Goal: Task Accomplishment & Management: Manage account settings

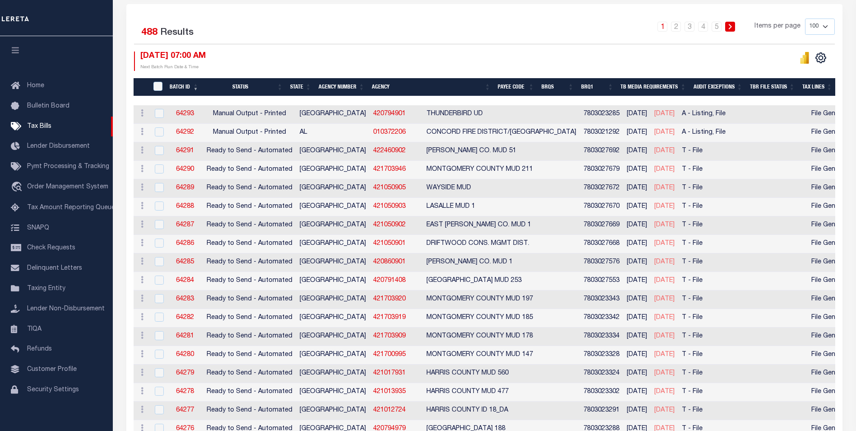
scroll to position [207, 0]
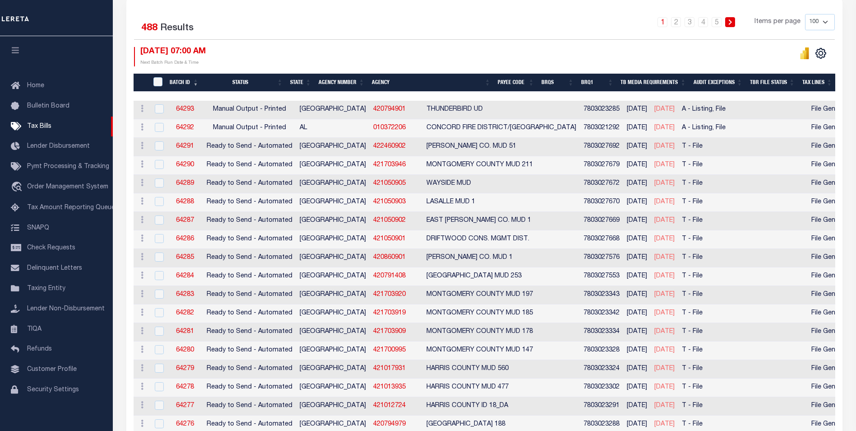
click at [826, 25] on select "100 200 500 1000" at bounding box center [820, 22] width 30 height 16
select select "500"
click at [805, 14] on select "100 200 500 1000" at bounding box center [820, 22] width 30 height 16
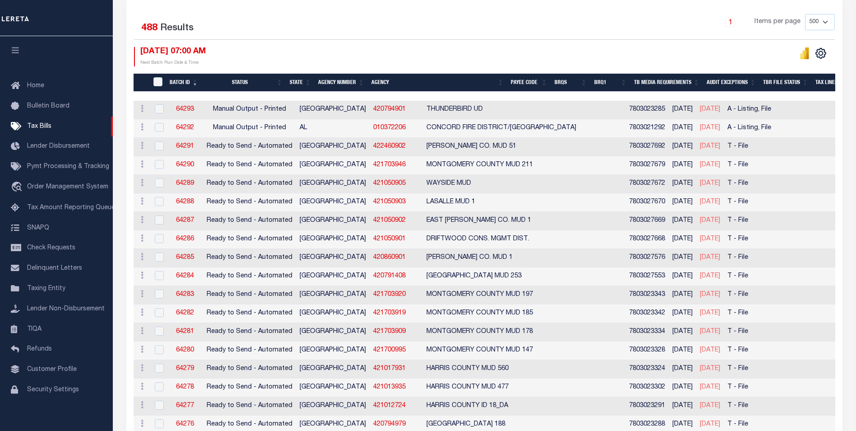
click at [345, 86] on th "Agency Number" at bounding box center [341, 83] width 53 height 19
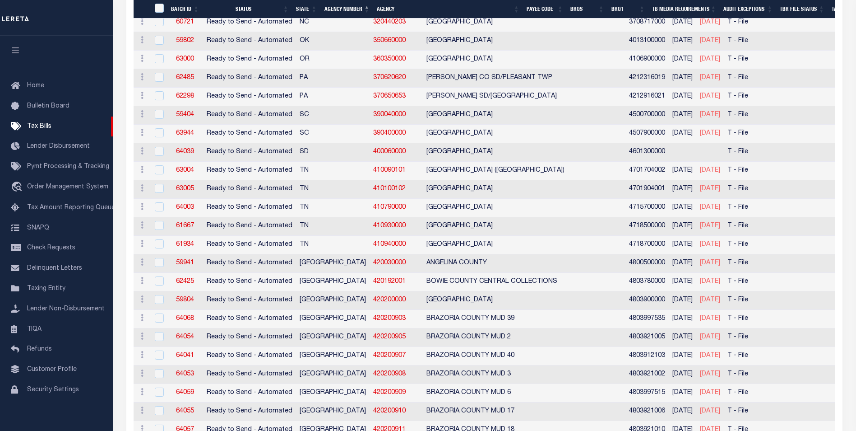
scroll to position [3392, 0]
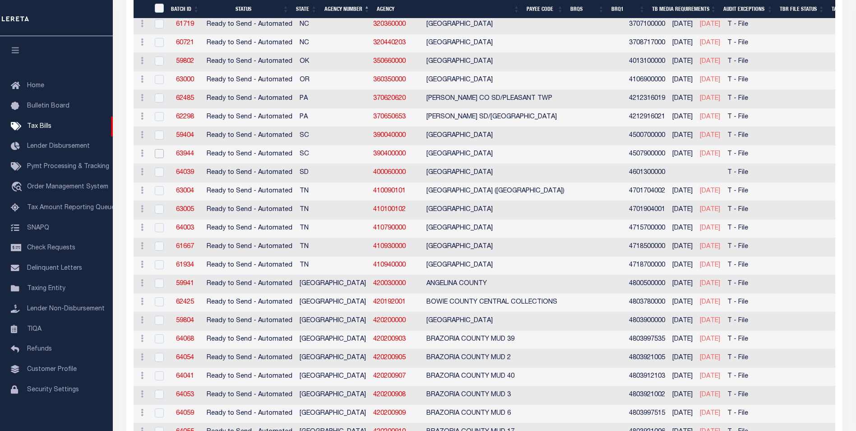
drag, startPoint x: 156, startPoint y: 156, endPoint x: 163, endPoint y: 163, distance: 9.6
click at [156, 156] on input "checkbox" at bounding box center [159, 153] width 9 height 9
checkbox input "true"
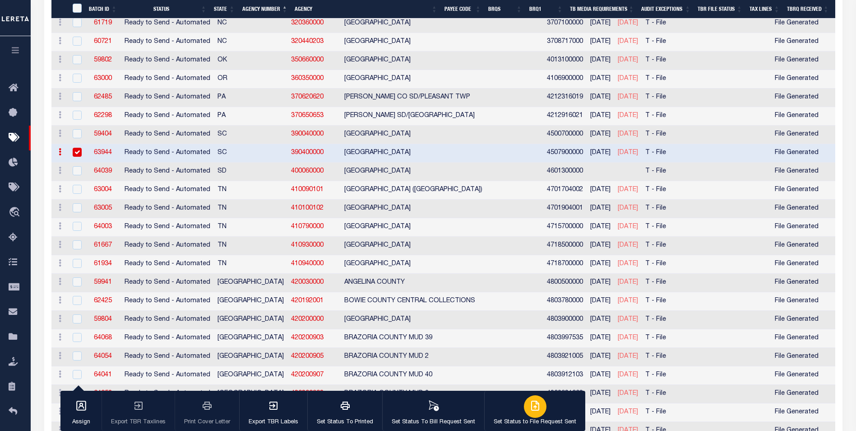
click at [557, 418] on p "Set Status to File Request Sent" at bounding box center [535, 422] width 83 height 9
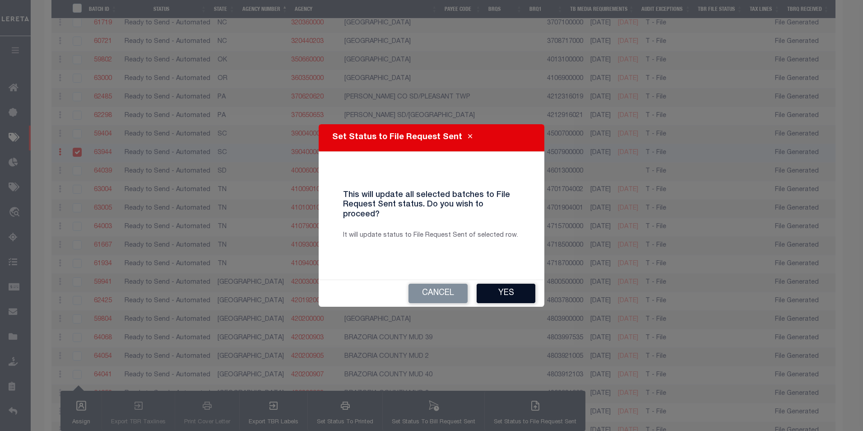
click at [519, 284] on button "Yes" at bounding box center [506, 293] width 59 height 19
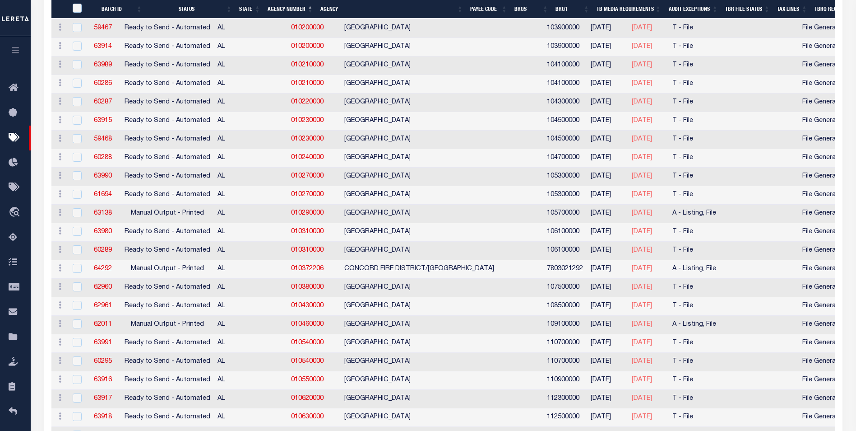
scroll to position [396, 0]
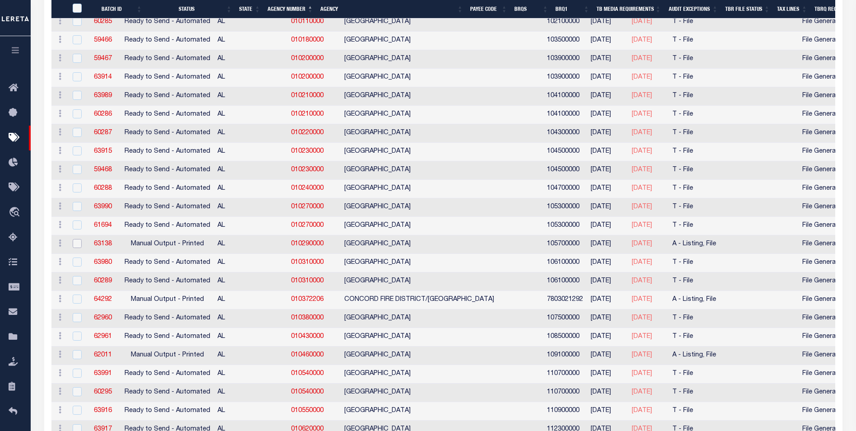
click at [78, 244] on input "checkbox" at bounding box center [77, 243] width 9 height 9
checkbox input "true"
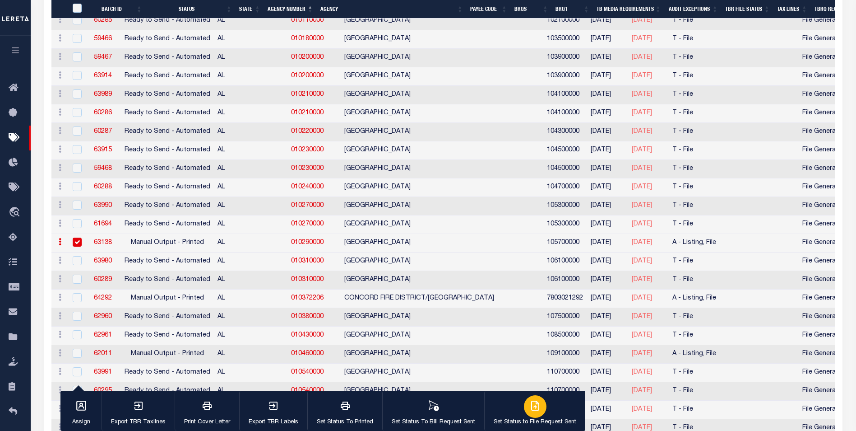
click at [525, 401] on div "button" at bounding box center [535, 406] width 23 height 23
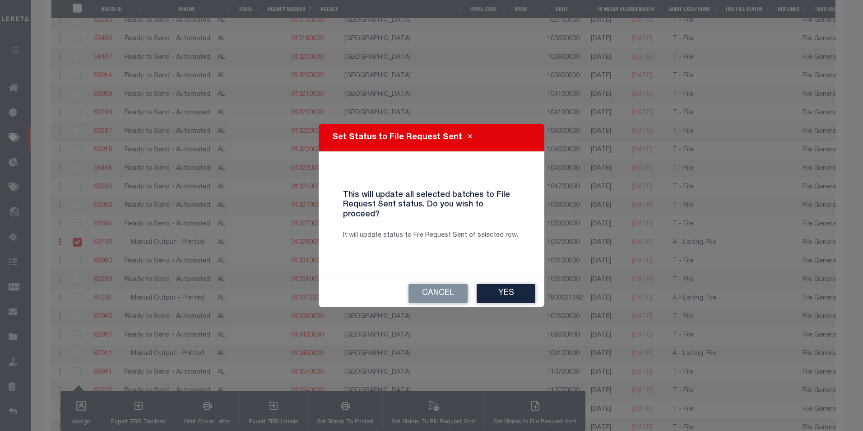
drag, startPoint x: 513, startPoint y: 284, endPoint x: 237, endPoint y: 299, distance: 276.7
click at [513, 284] on button "Yes" at bounding box center [506, 293] width 59 height 19
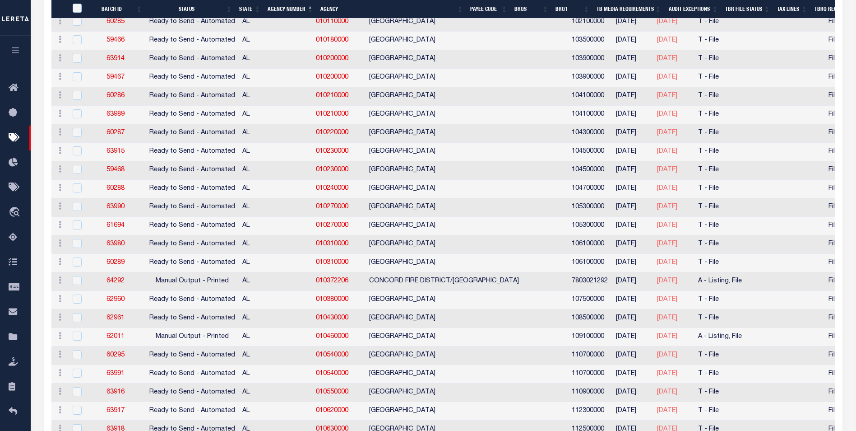
scroll to position [0, 0]
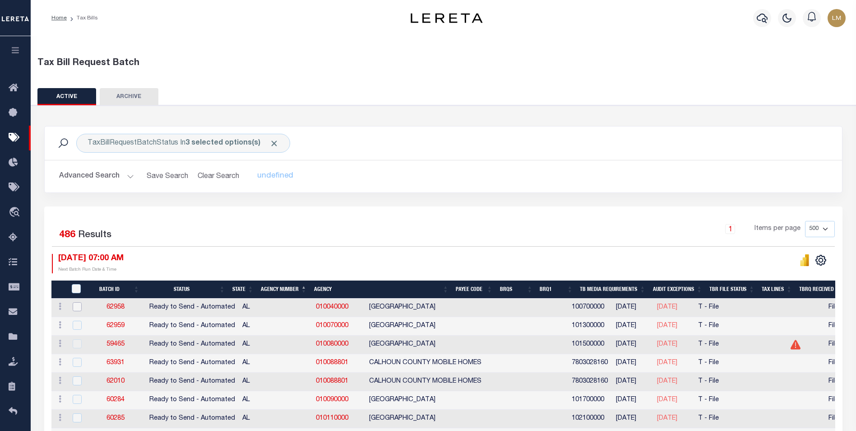
click at [77, 308] on input "checkbox" at bounding box center [77, 306] width 9 height 9
checkbox input "true"
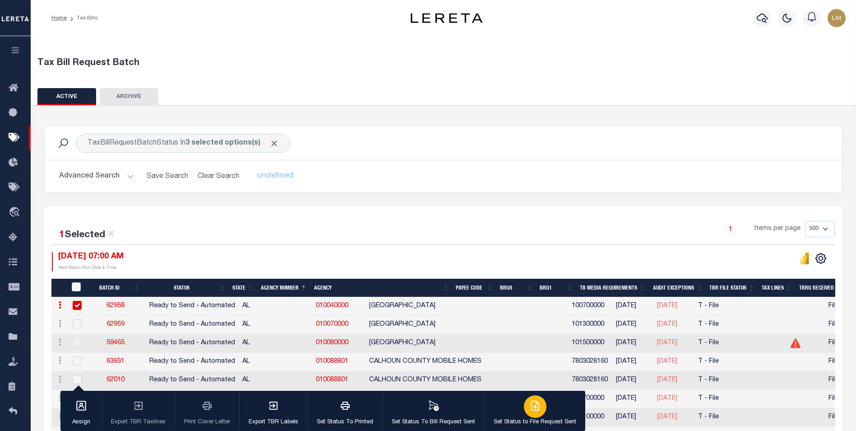
click at [547, 418] on p "Set Status to File Request Sent" at bounding box center [535, 422] width 83 height 9
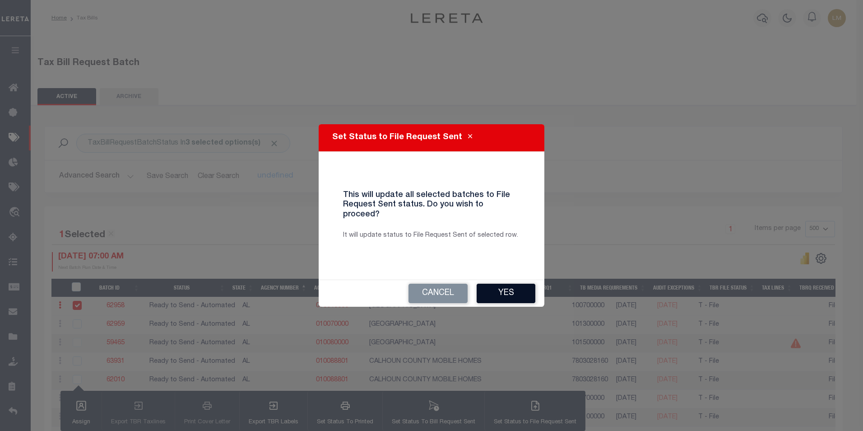
click at [504, 289] on button "Yes" at bounding box center [506, 293] width 59 height 19
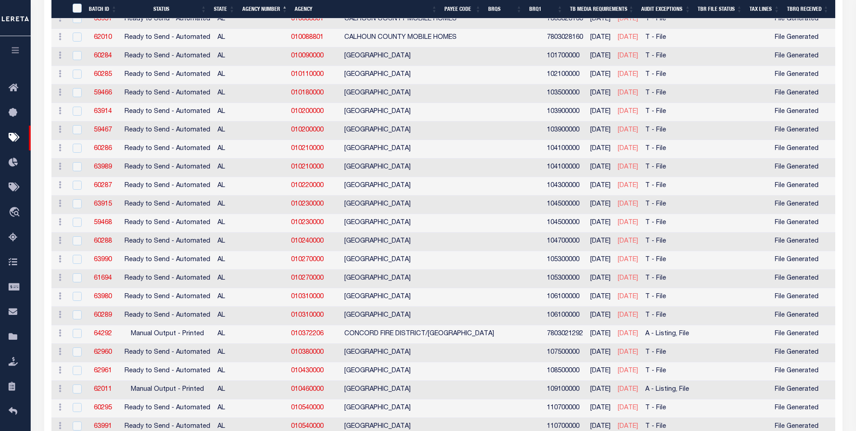
scroll to position [421, 0]
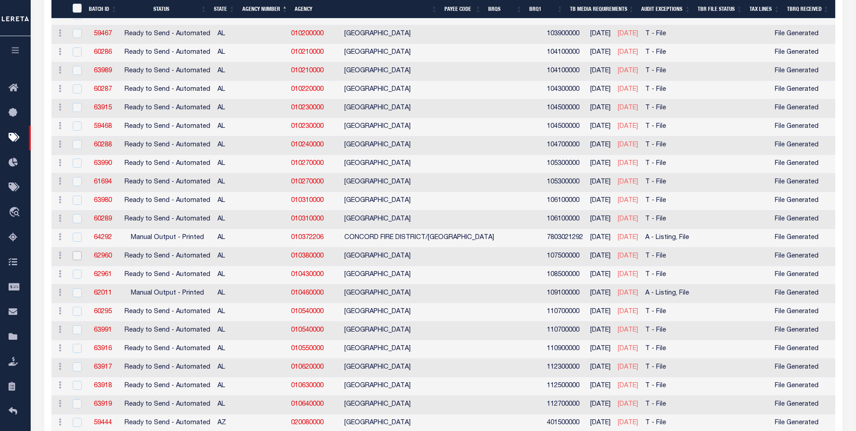
click at [73, 258] on input "checkbox" at bounding box center [77, 255] width 9 height 9
checkbox input "true"
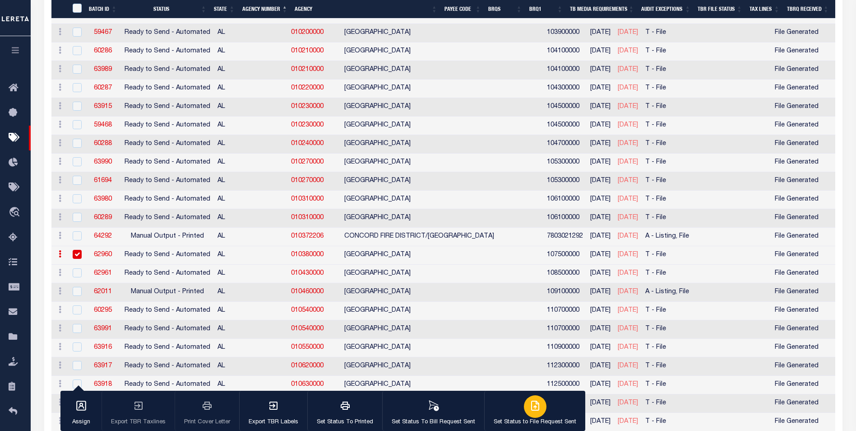
click at [530, 413] on div "button" at bounding box center [535, 406] width 23 height 23
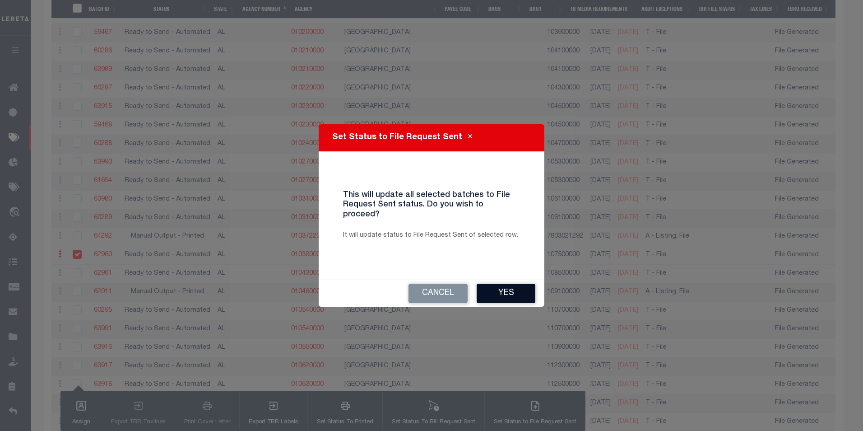
click at [508, 291] on button "Yes" at bounding box center [506, 293] width 59 height 19
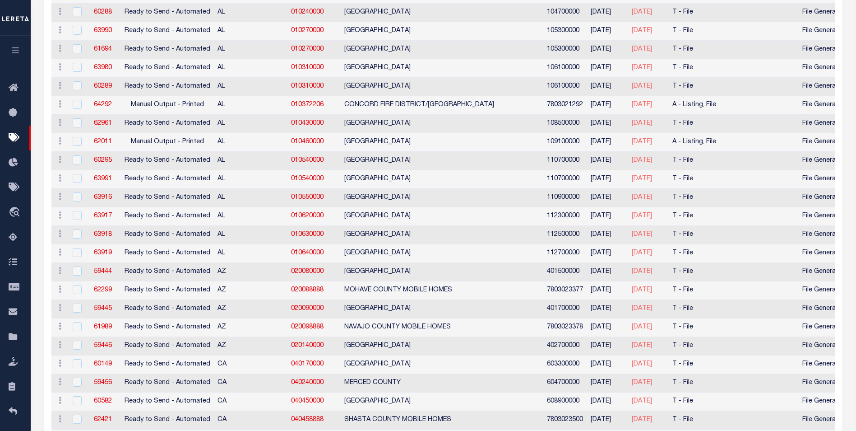
scroll to position [0, 0]
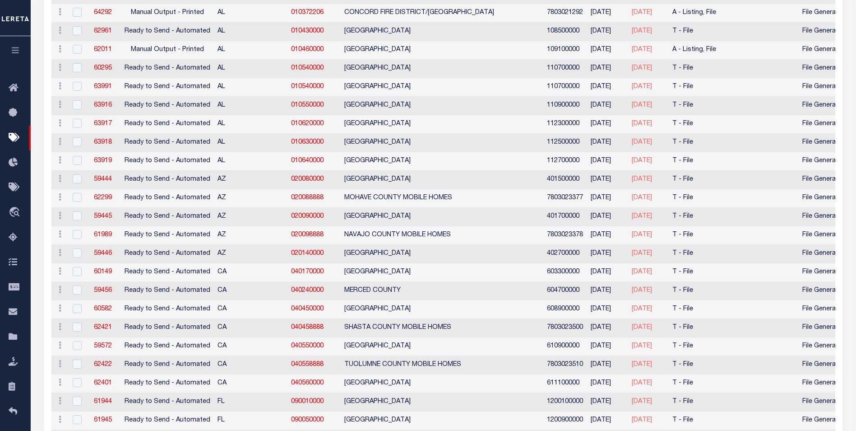
scroll to position [19, 0]
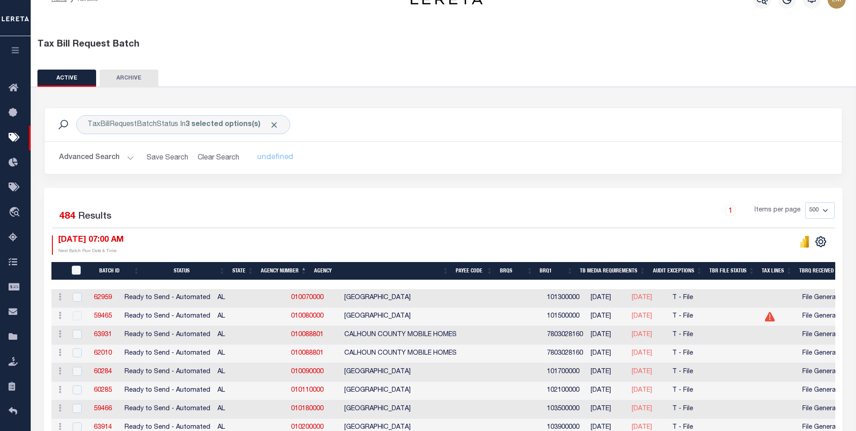
click at [283, 273] on th "Agency Number" at bounding box center [283, 271] width 53 height 19
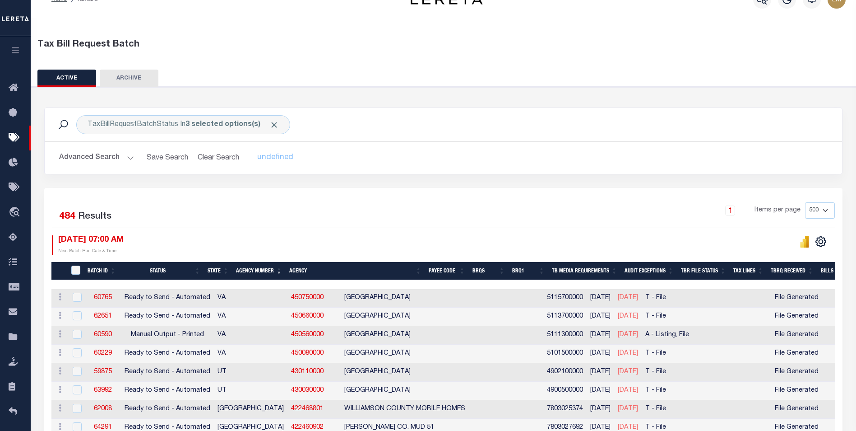
click at [308, 267] on th "Agency" at bounding box center [355, 271] width 139 height 19
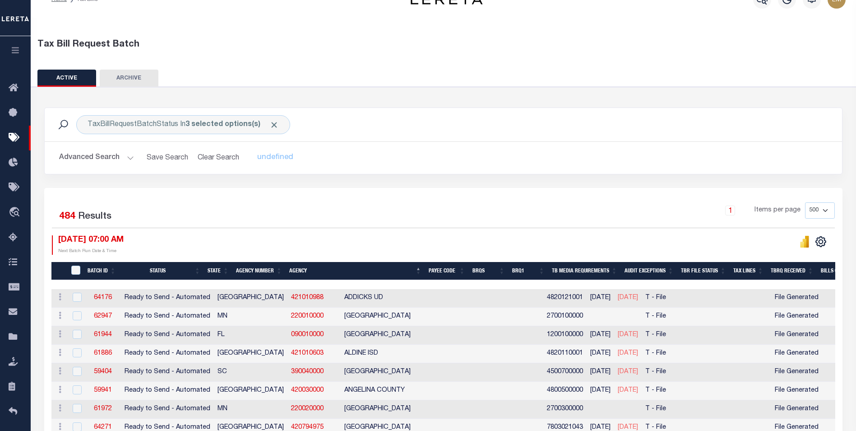
click at [279, 274] on th "Agency Number" at bounding box center [258, 271] width 53 height 19
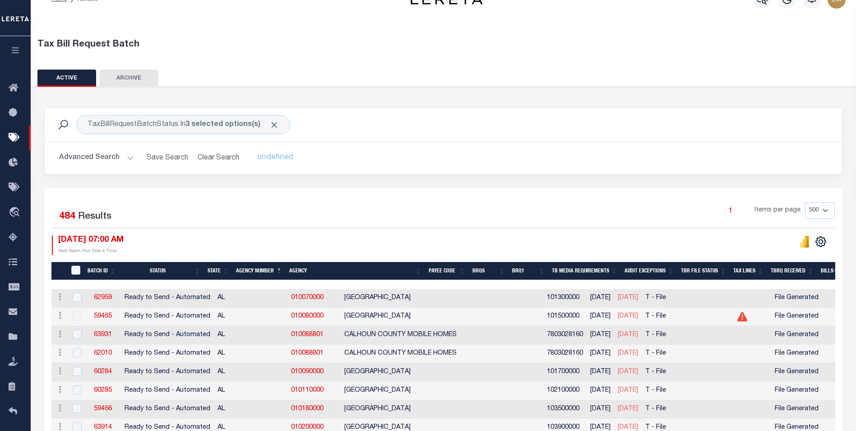
click at [265, 270] on th "Agency Number" at bounding box center [258, 271] width 53 height 19
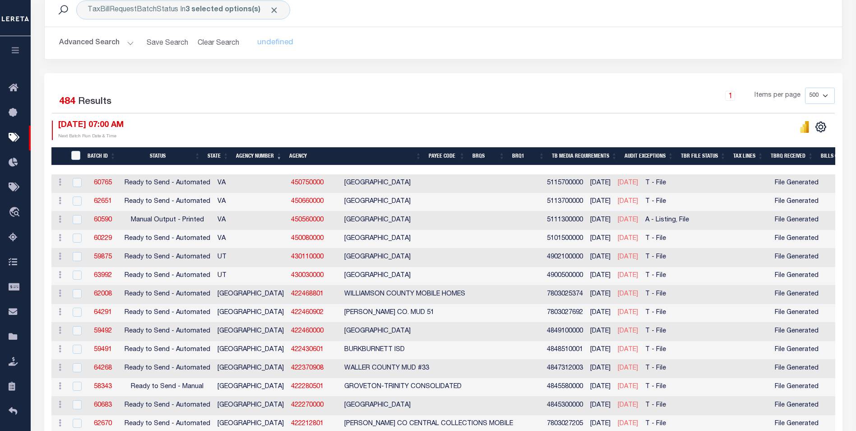
scroll to position [181, 0]
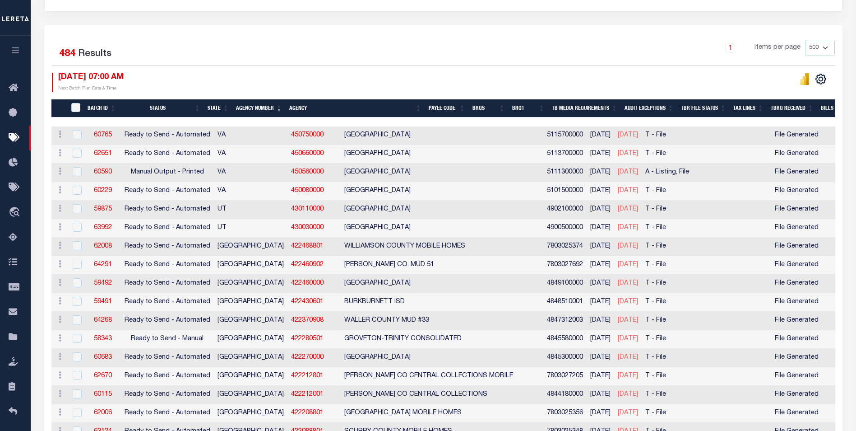
click at [274, 112] on th "Agency Number" at bounding box center [258, 108] width 53 height 19
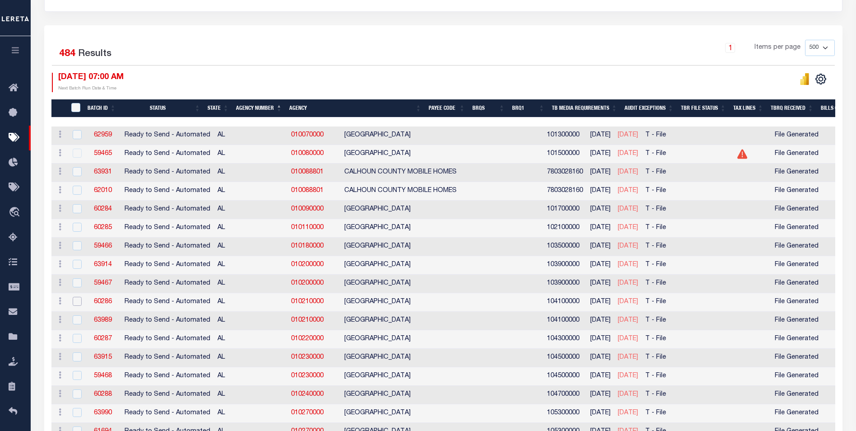
click at [74, 304] on input "checkbox" at bounding box center [77, 301] width 9 height 9
checkbox input "true"
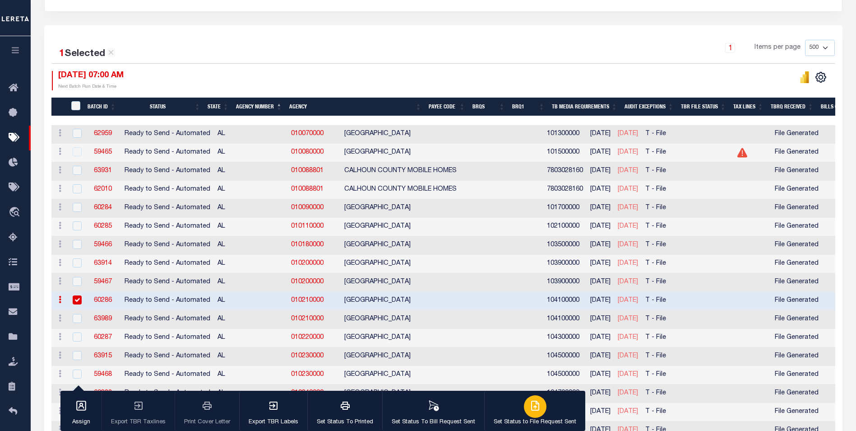
click at [517, 407] on button "Set Status to File Request Sent" at bounding box center [534, 410] width 101 height 41
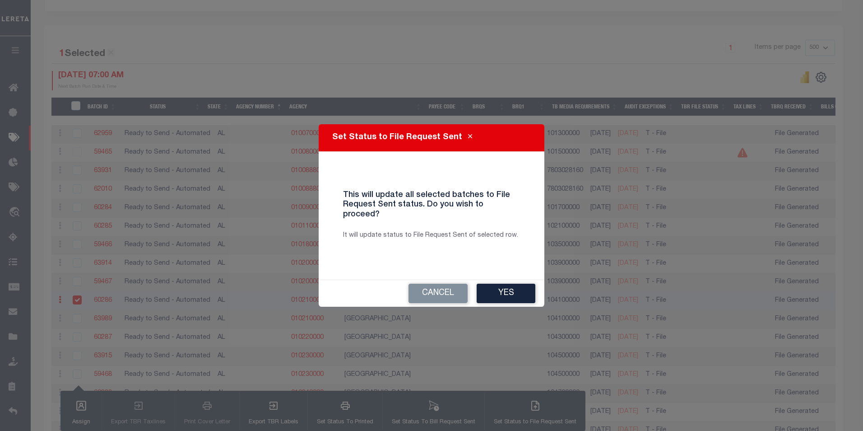
click at [491, 288] on button "Yes" at bounding box center [506, 293] width 59 height 19
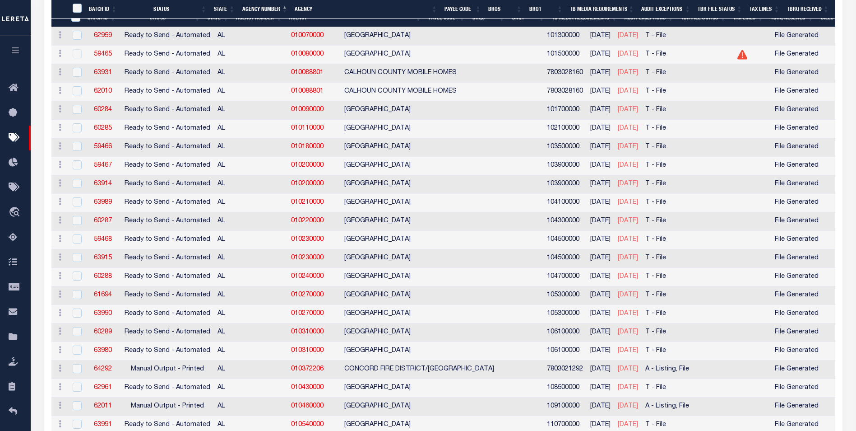
scroll to position [320, 0]
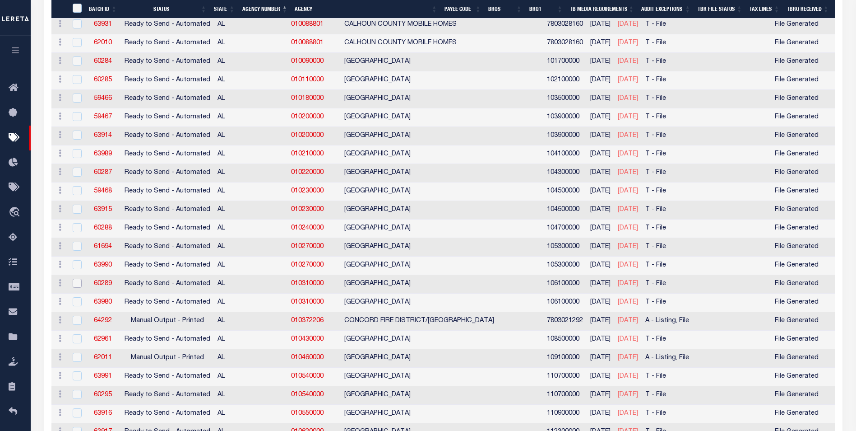
click at [78, 283] on input "checkbox" at bounding box center [77, 283] width 9 height 9
checkbox input "true"
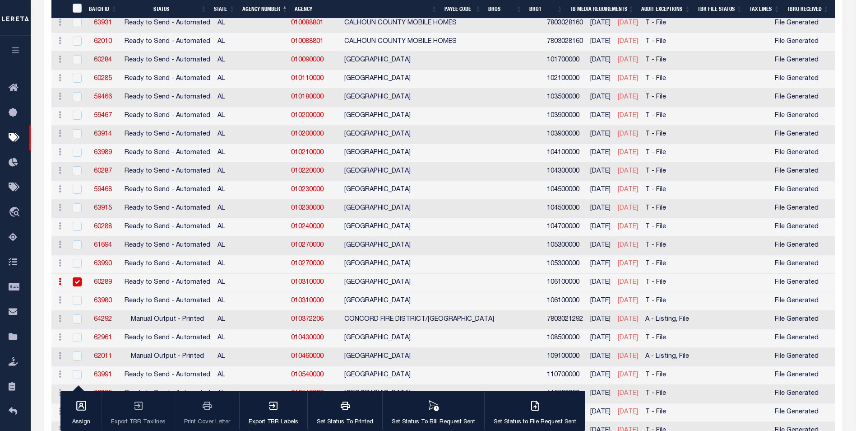
scroll to position [318, 0]
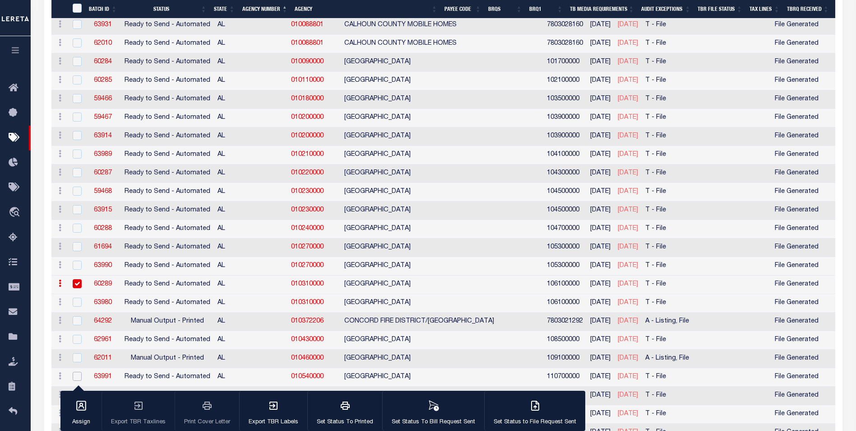
click at [75, 377] on input "checkbox" at bounding box center [77, 376] width 9 height 9
checkbox input "true"
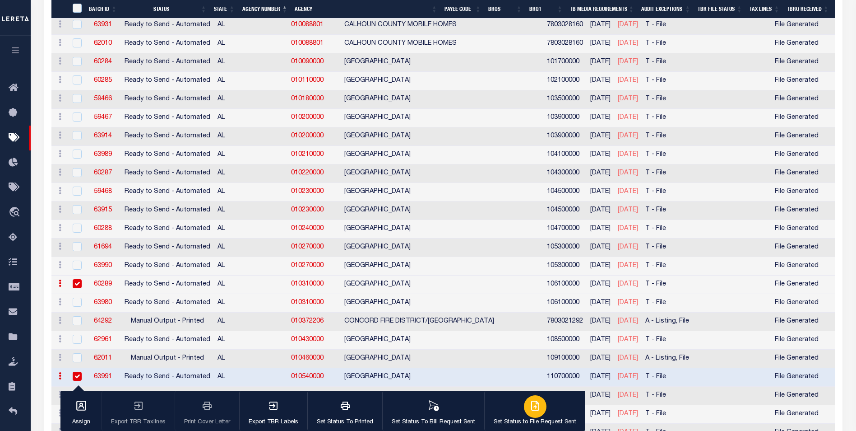
click at [536, 414] on div "button" at bounding box center [535, 406] width 23 height 23
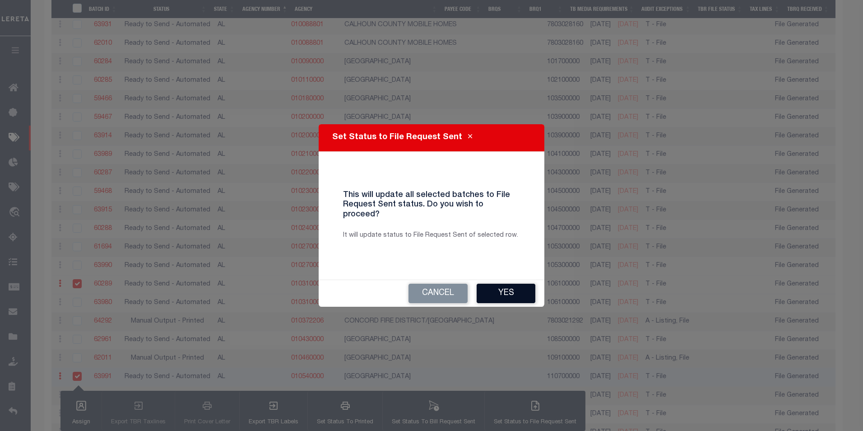
click at [509, 286] on button "Yes" at bounding box center [506, 293] width 59 height 19
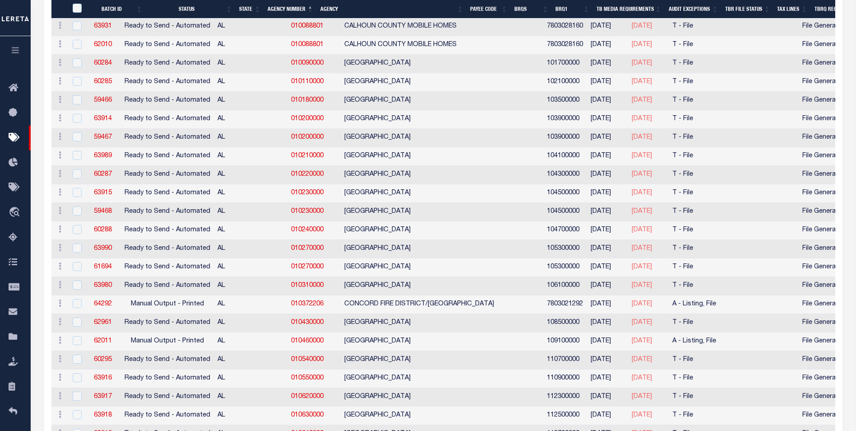
scroll to position [319, 0]
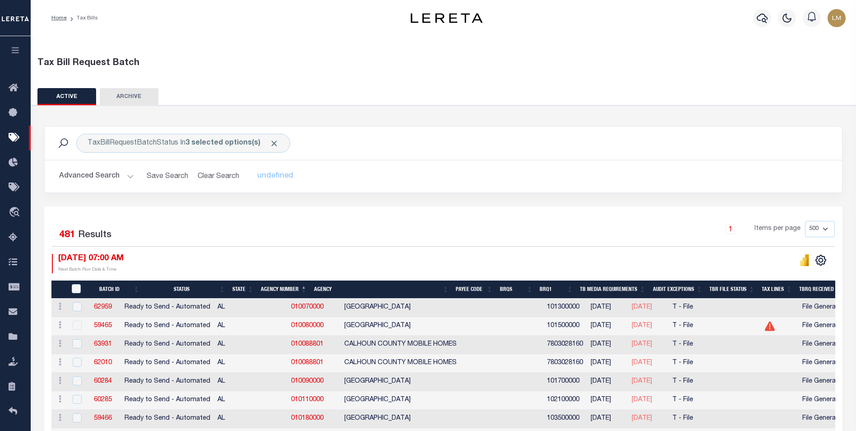
select select "500"
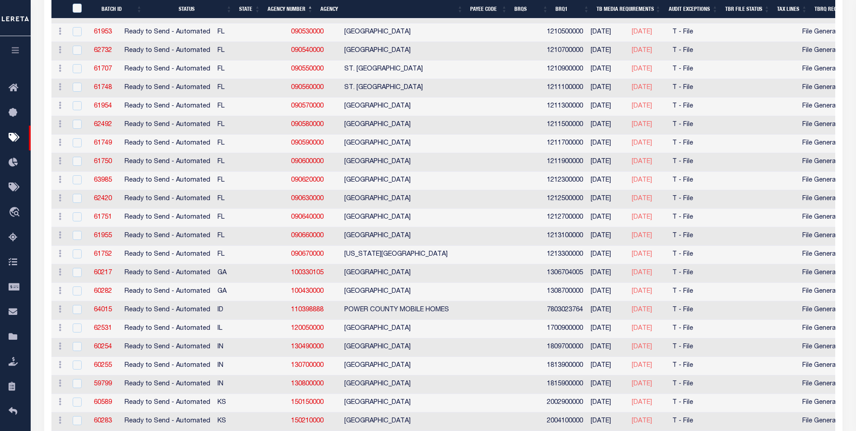
scroll to position [1722, 0]
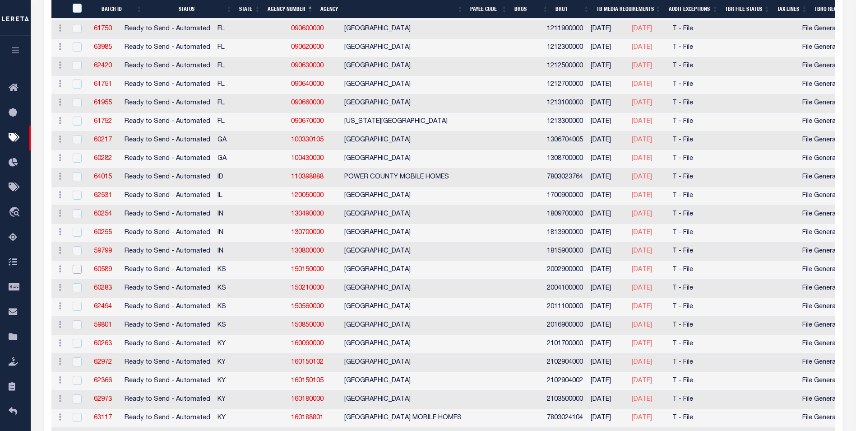
click at [76, 270] on input "checkbox" at bounding box center [77, 269] width 9 height 9
checkbox input "true"
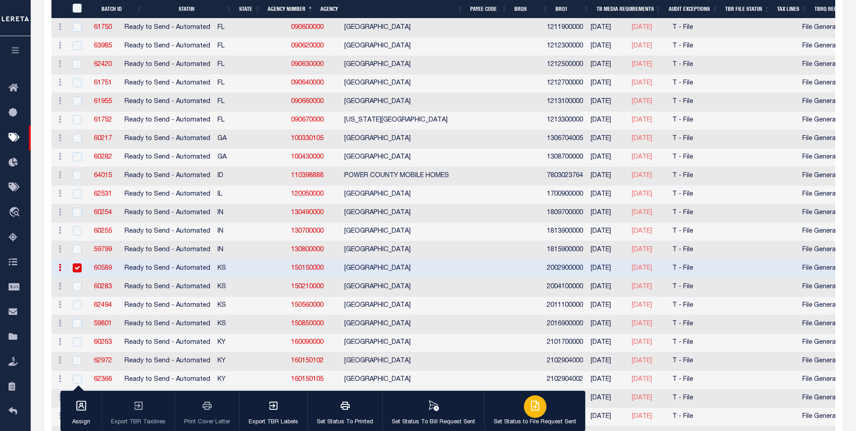
click at [532, 410] on icon "button" at bounding box center [535, 405] width 7 height 9
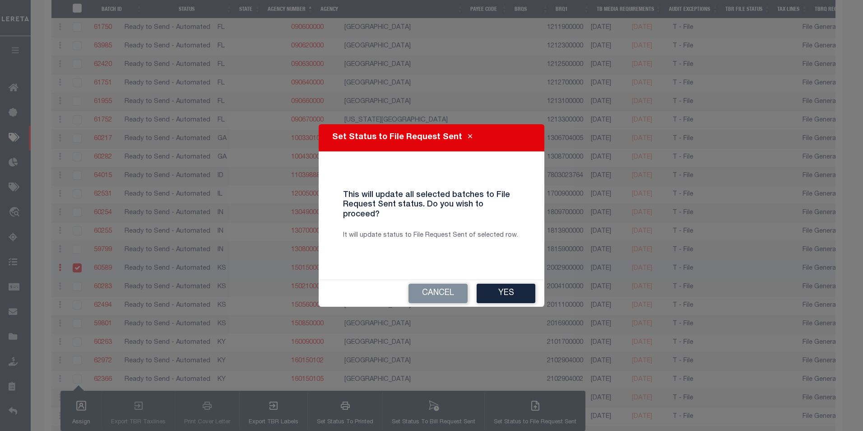
drag, startPoint x: 503, startPoint y: 284, endPoint x: 166, endPoint y: 330, distance: 340.4
click at [503, 284] on button "Yes" at bounding box center [506, 293] width 59 height 19
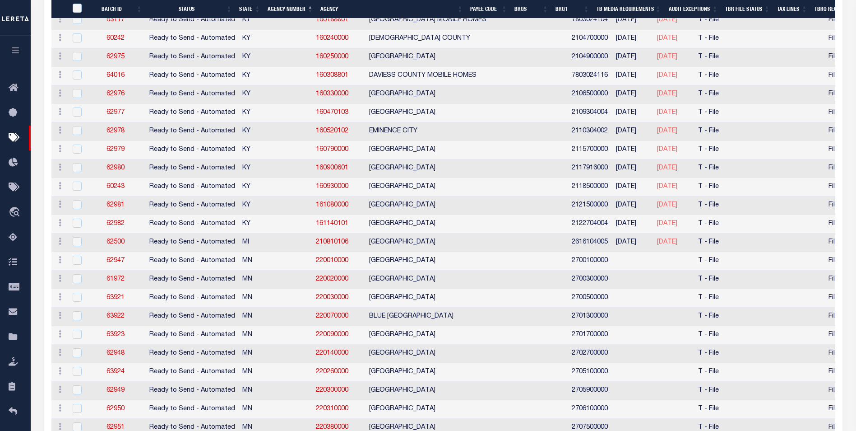
scroll to position [2233, 0]
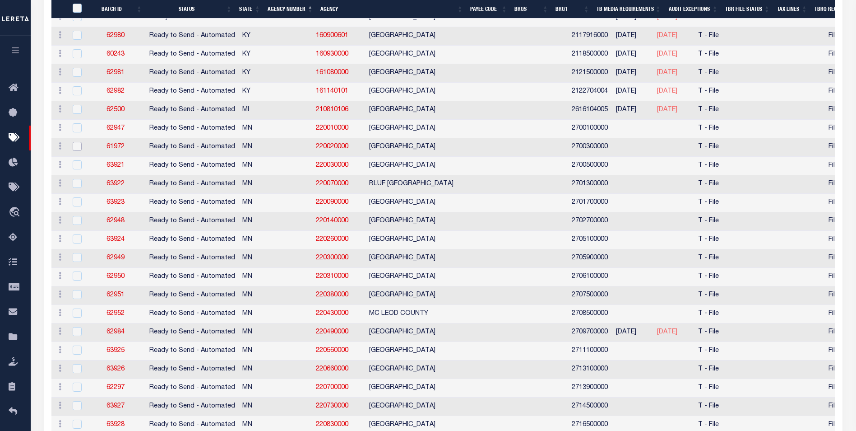
click at [77, 148] on input "checkbox" at bounding box center [77, 146] width 9 height 9
checkbox input "true"
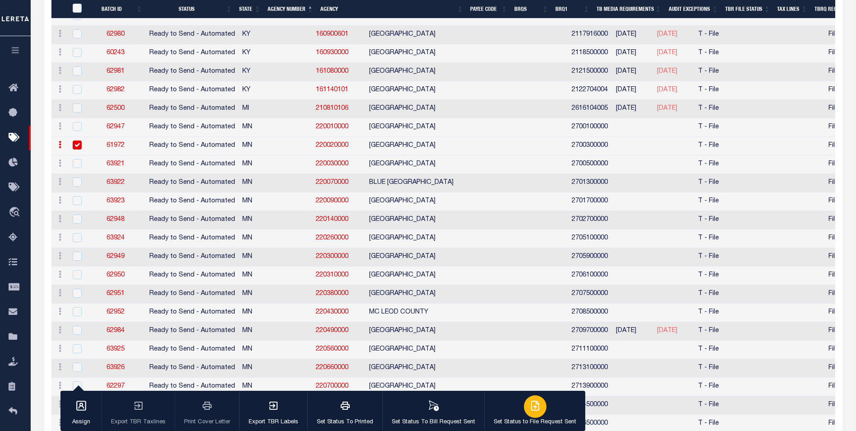
click at [535, 417] on div "button" at bounding box center [535, 406] width 23 height 23
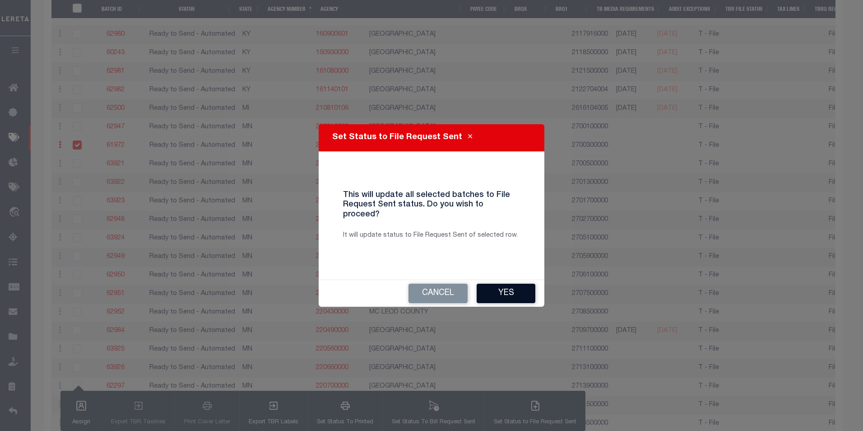
click at [500, 287] on button "Yes" at bounding box center [506, 293] width 59 height 19
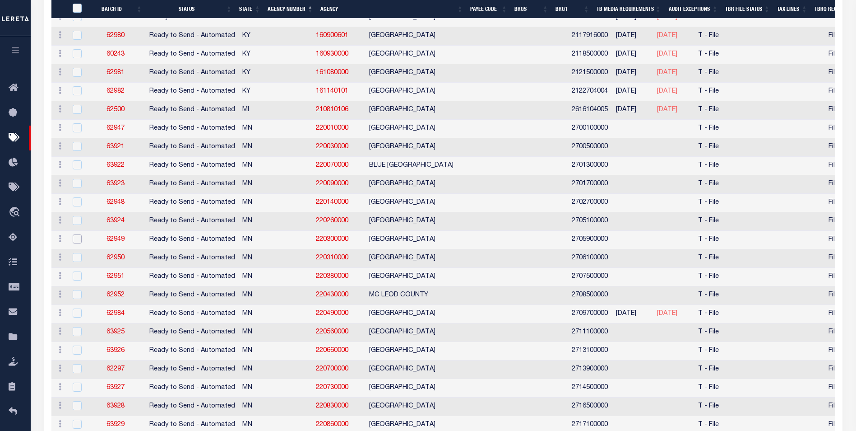
click at [75, 241] on input "checkbox" at bounding box center [77, 238] width 9 height 9
checkbox input "true"
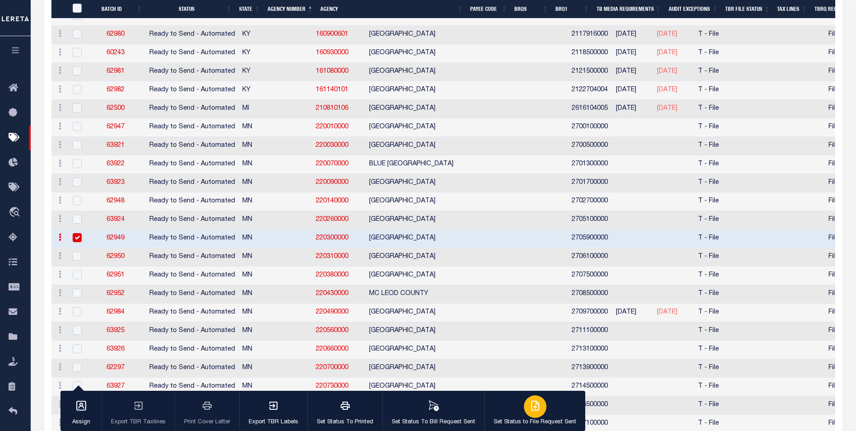
click at [533, 417] on div "button" at bounding box center [535, 406] width 23 height 23
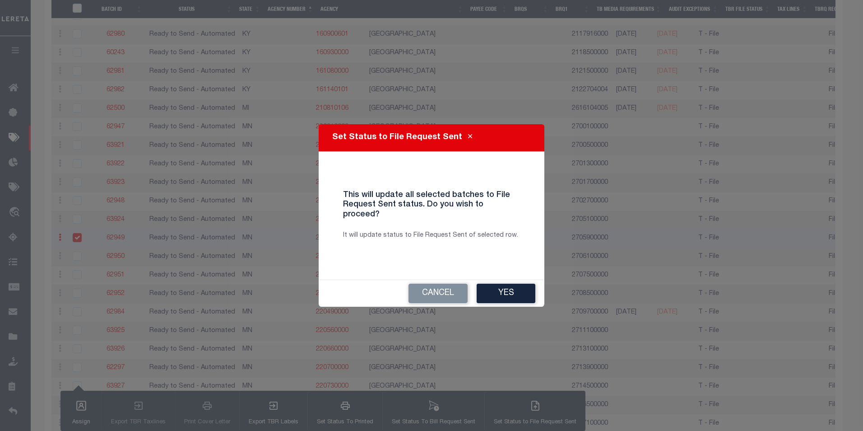
drag, startPoint x: 516, startPoint y: 285, endPoint x: 31, endPoint y: 246, distance: 487.3
click at [516, 285] on button "Yes" at bounding box center [506, 293] width 59 height 19
